Goal: Book appointment/travel/reservation

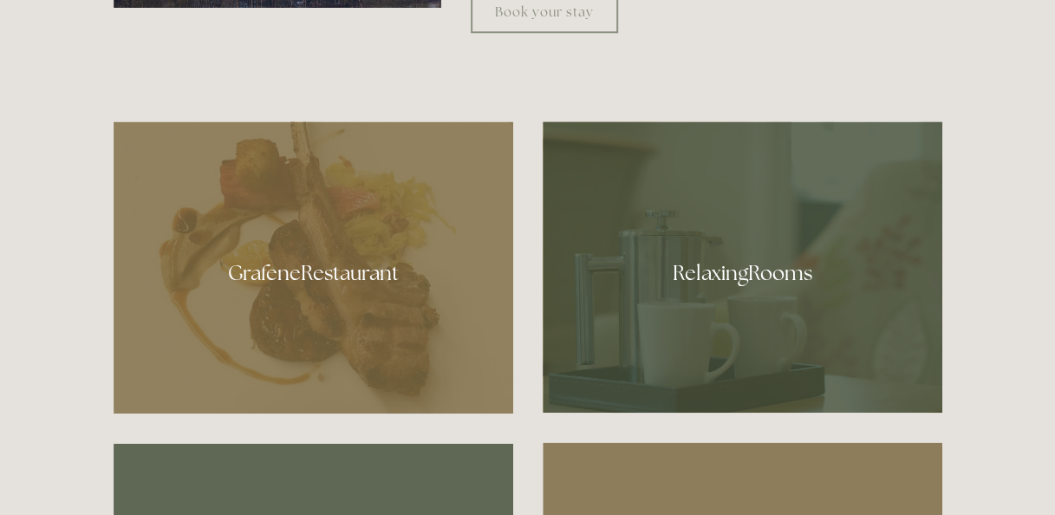
scroll to position [694, 0]
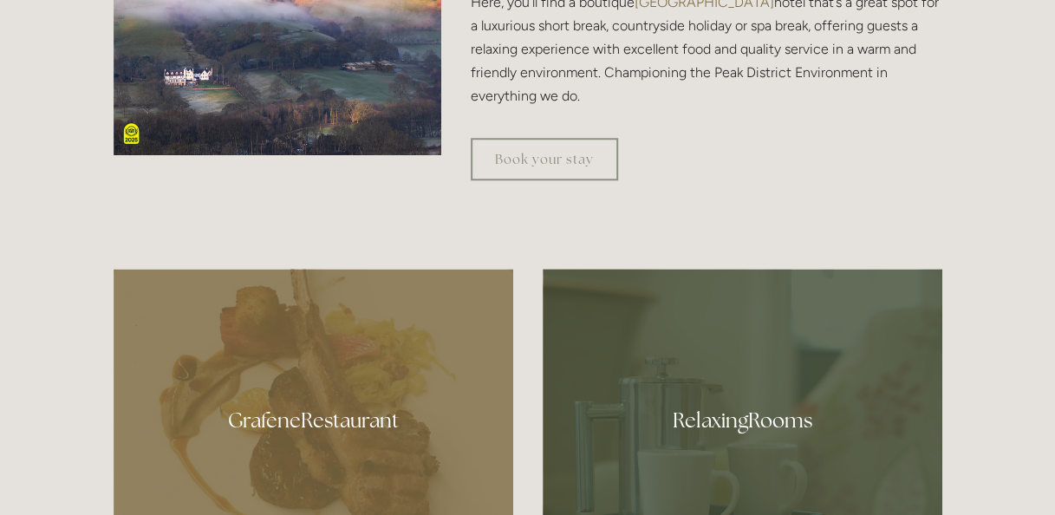
click at [779, 400] on div at bounding box center [743, 414] width 400 height 291
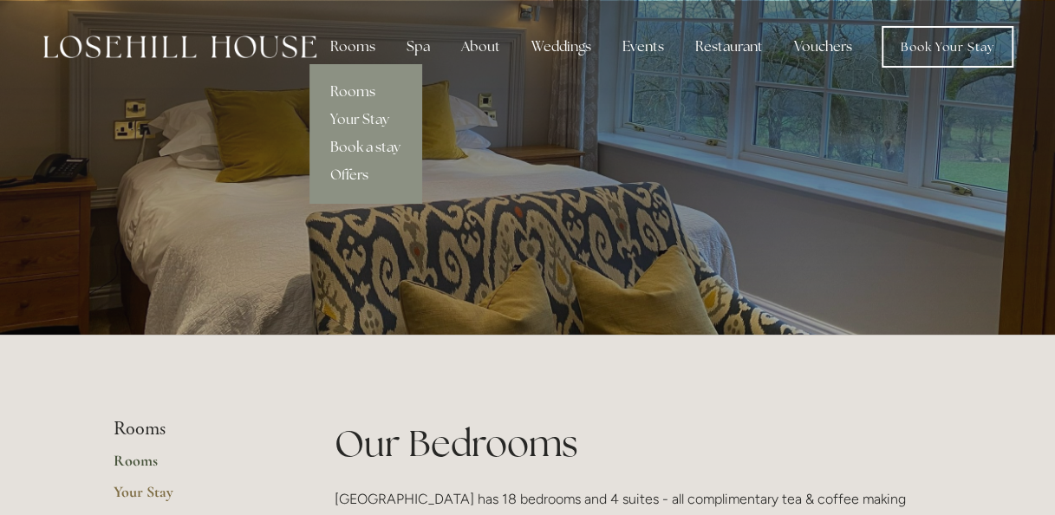
click at [348, 160] on link "Book a stay" at bounding box center [366, 148] width 112 height 28
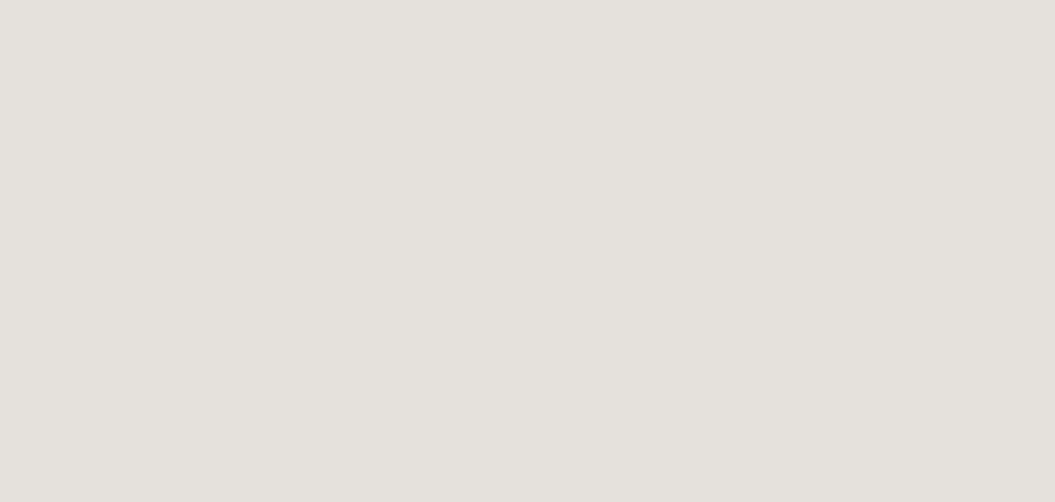
scroll to position [1569, 0]
